Goal: Book appointment/travel/reservation

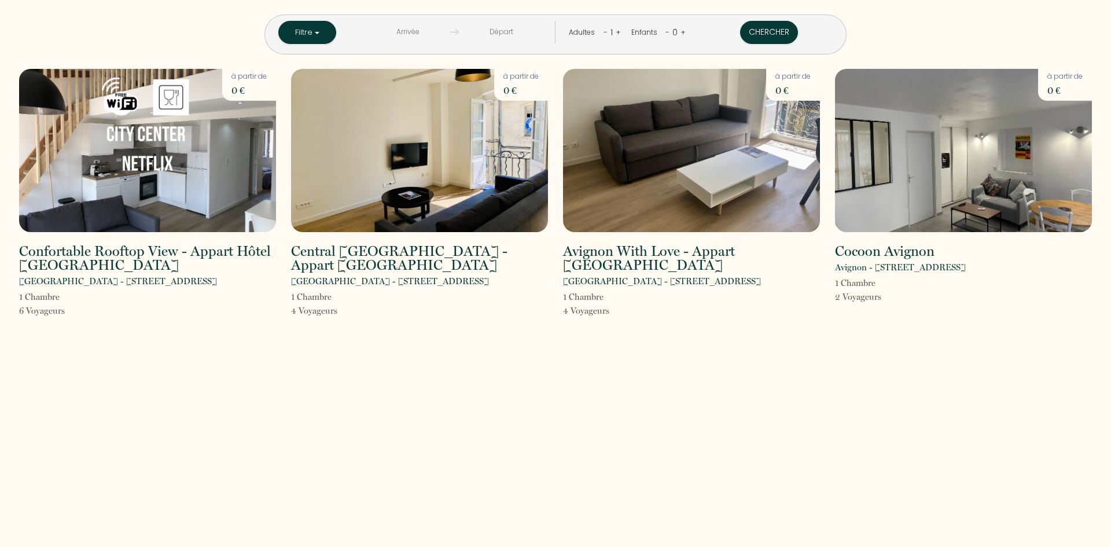
click at [432, 29] on input "text" at bounding box center [408, 32] width 84 height 23
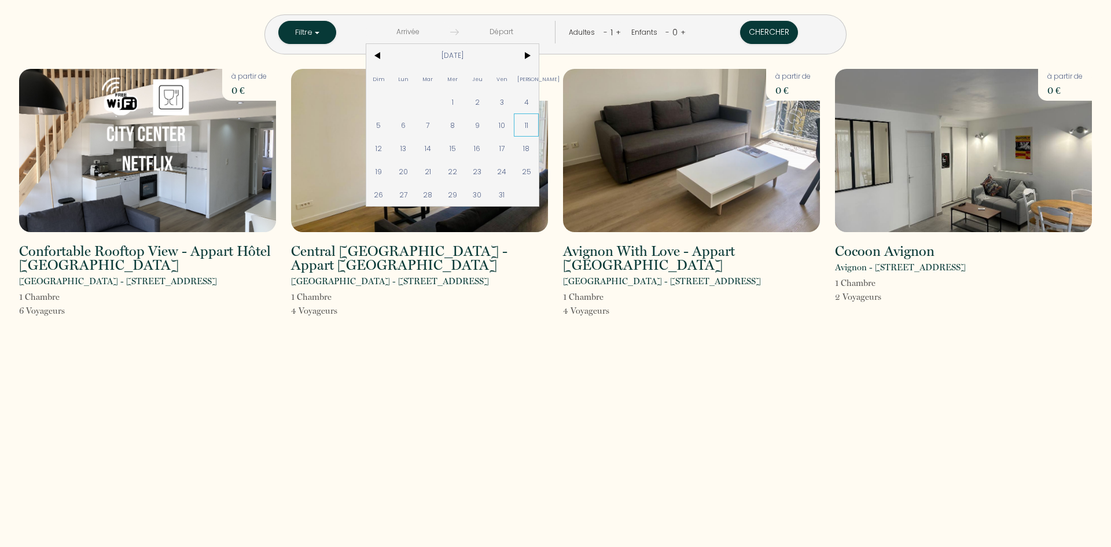
click at [539, 131] on span "11" at bounding box center [526, 124] width 25 height 23
type input "[DATE]"
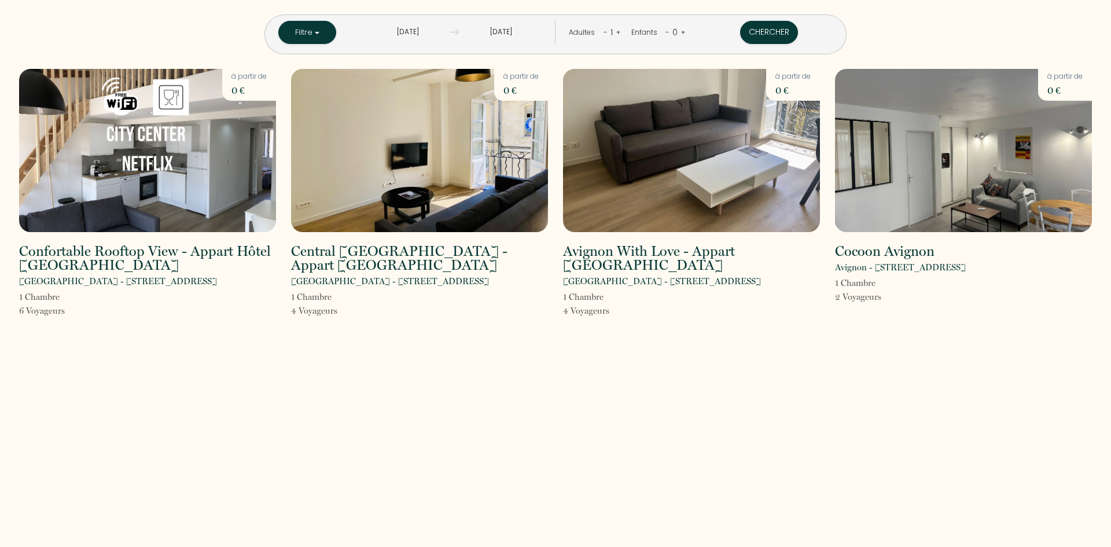
click at [608, 36] on div "1" at bounding box center [612, 32] width 8 height 19
click at [616, 34] on link "+" at bounding box center [618, 32] width 5 height 11
click at [670, 32] on div "0" at bounding box center [675, 32] width 11 height 19
click at [681, 31] on link "+" at bounding box center [683, 32] width 5 height 11
click at [668, 31] on div "Enfants - 1 +" at bounding box center [659, 32] width 64 height 23
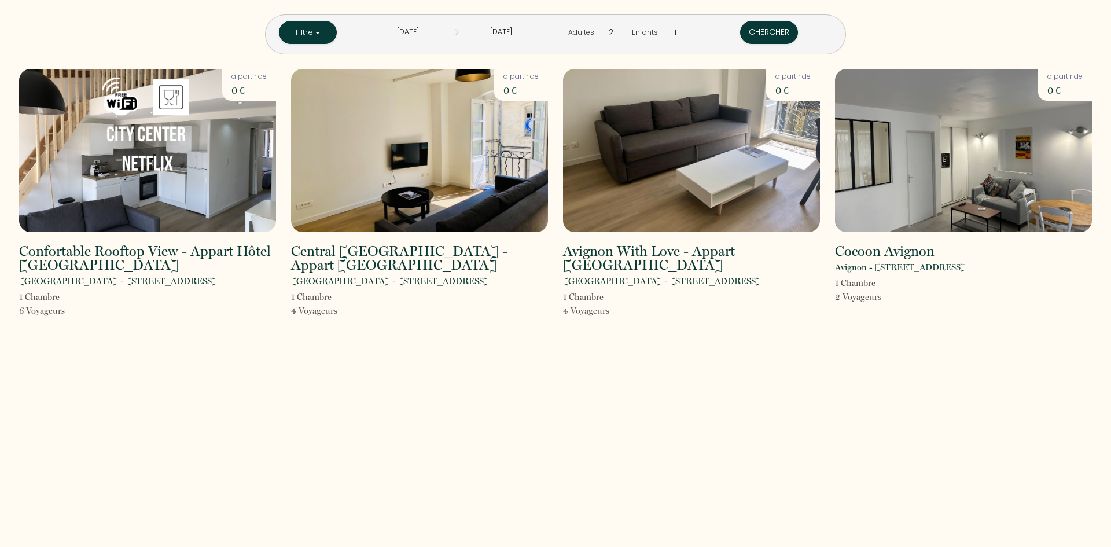
click at [679, 31] on link "+" at bounding box center [681, 32] width 5 height 11
click at [766, 31] on div "Chercher" at bounding box center [769, 32] width 127 height 23
click at [747, 34] on button "Chercher" at bounding box center [770, 32] width 58 height 23
